Goal: Find specific page/section

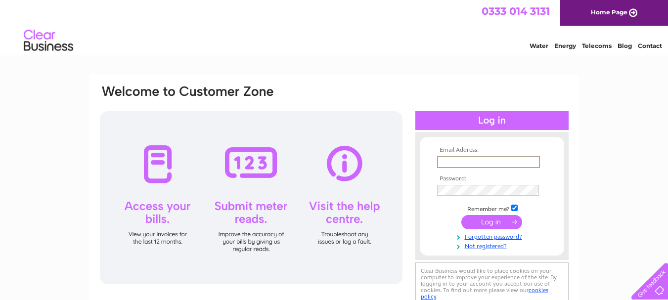
click at [526, 164] on input "text" at bounding box center [488, 162] width 103 height 12
type input "accounts@provendermelrose.com"
click at [461, 215] on input "submit" at bounding box center [491, 222] width 61 height 14
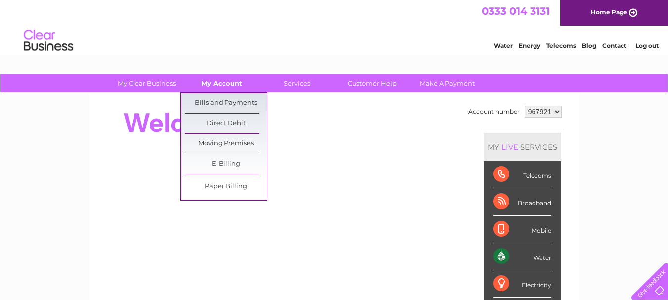
click at [217, 87] on link "My Account" at bounding box center [222, 83] width 82 height 18
click at [214, 100] on link "Bills and Payments" at bounding box center [226, 103] width 82 height 20
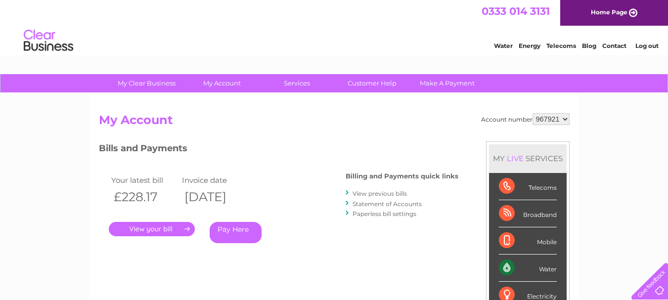
click at [154, 227] on link "." at bounding box center [152, 229] width 86 height 14
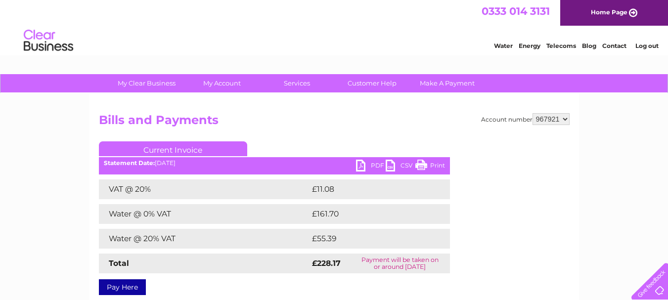
click at [364, 166] on link "PDF" at bounding box center [371, 167] width 30 height 14
